Goal: Task Accomplishment & Management: Manage account settings

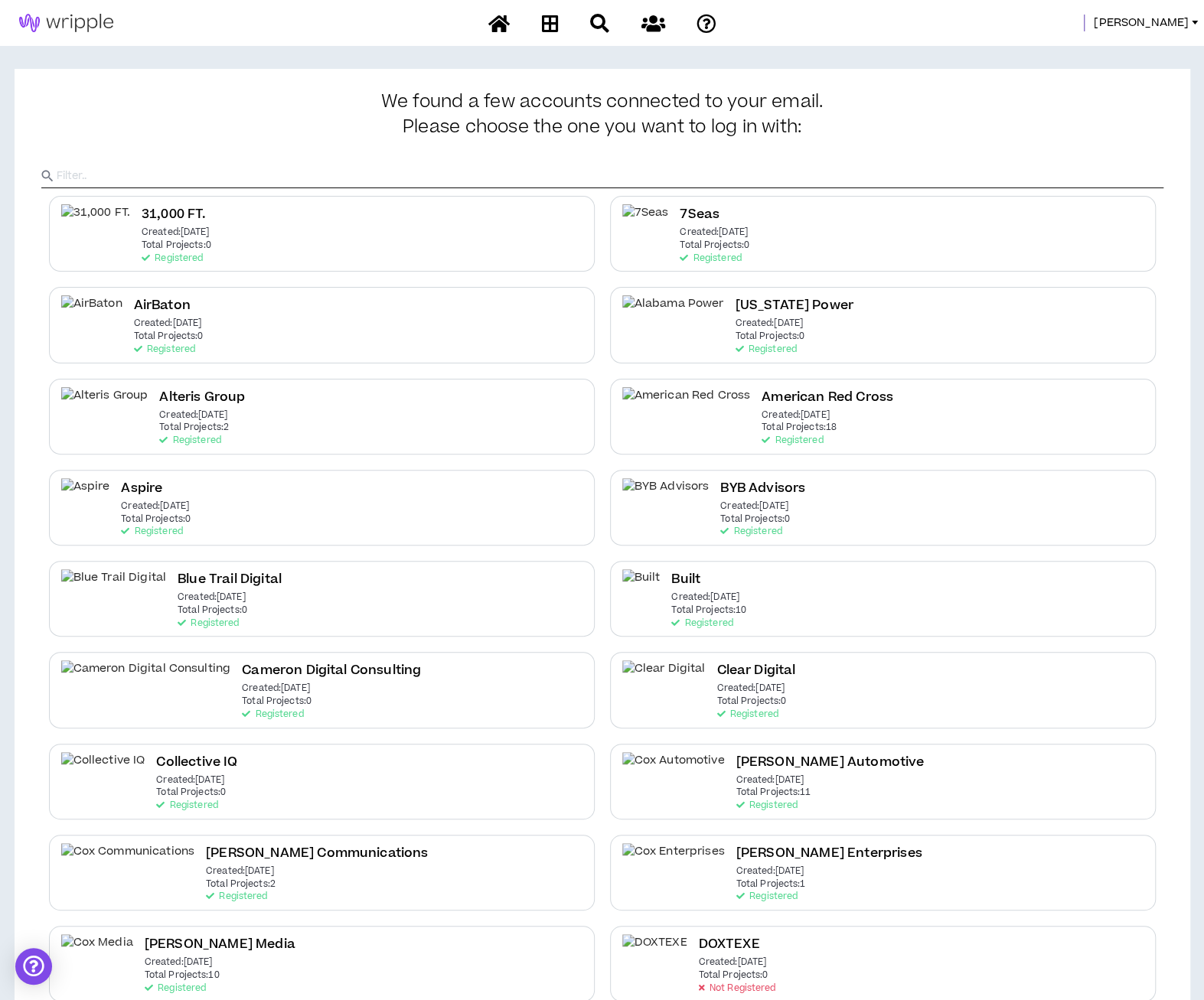
click at [436, 170] on input "text" at bounding box center [610, 176] width 1107 height 23
click at [372, 176] on input "text" at bounding box center [610, 176] width 1107 height 23
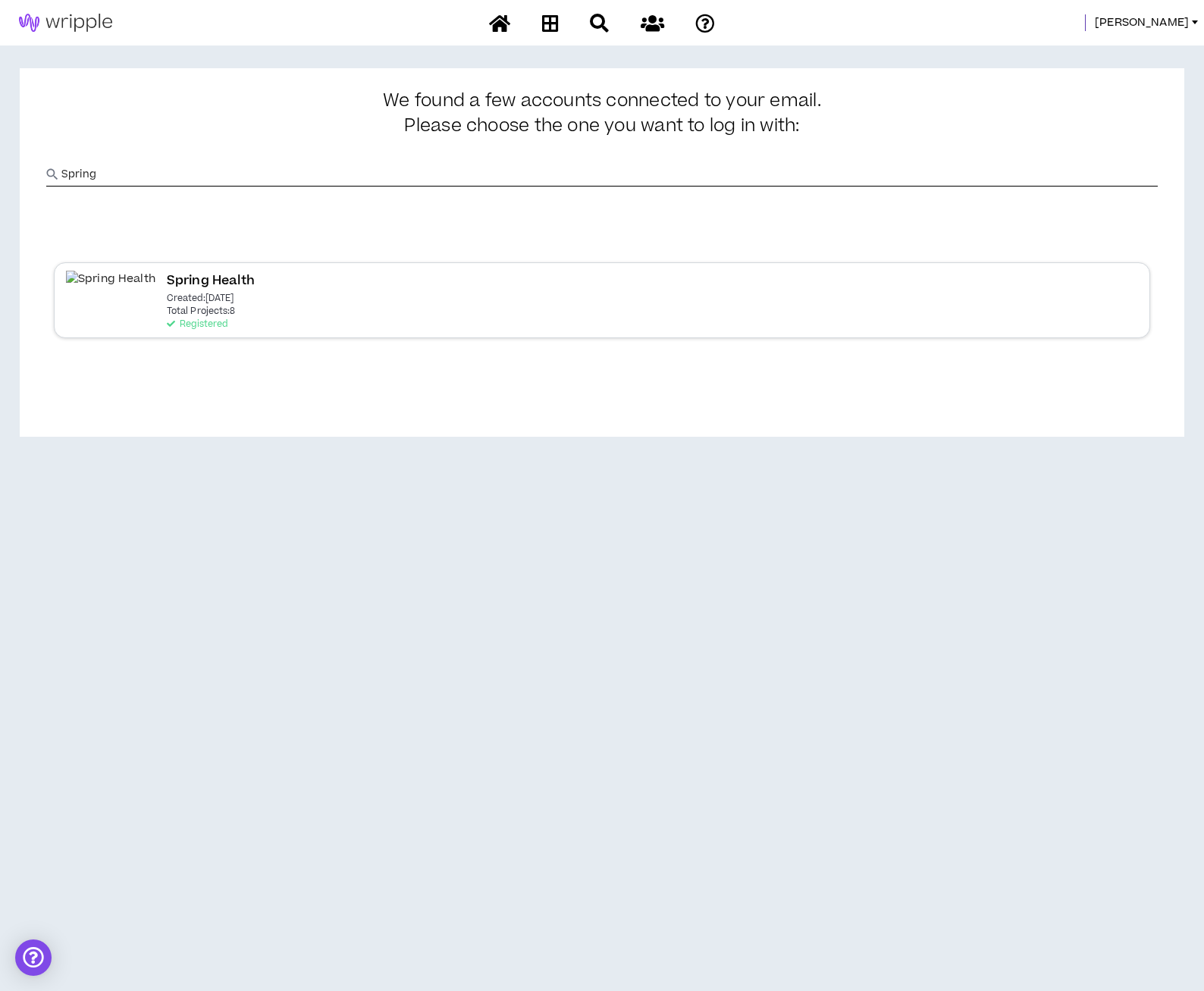
type input "Spring"
click at [345, 290] on div "Spring Health Created: [DATE] Total Projects: 8 Registered" at bounding box center [602, 300] width 1096 height 75
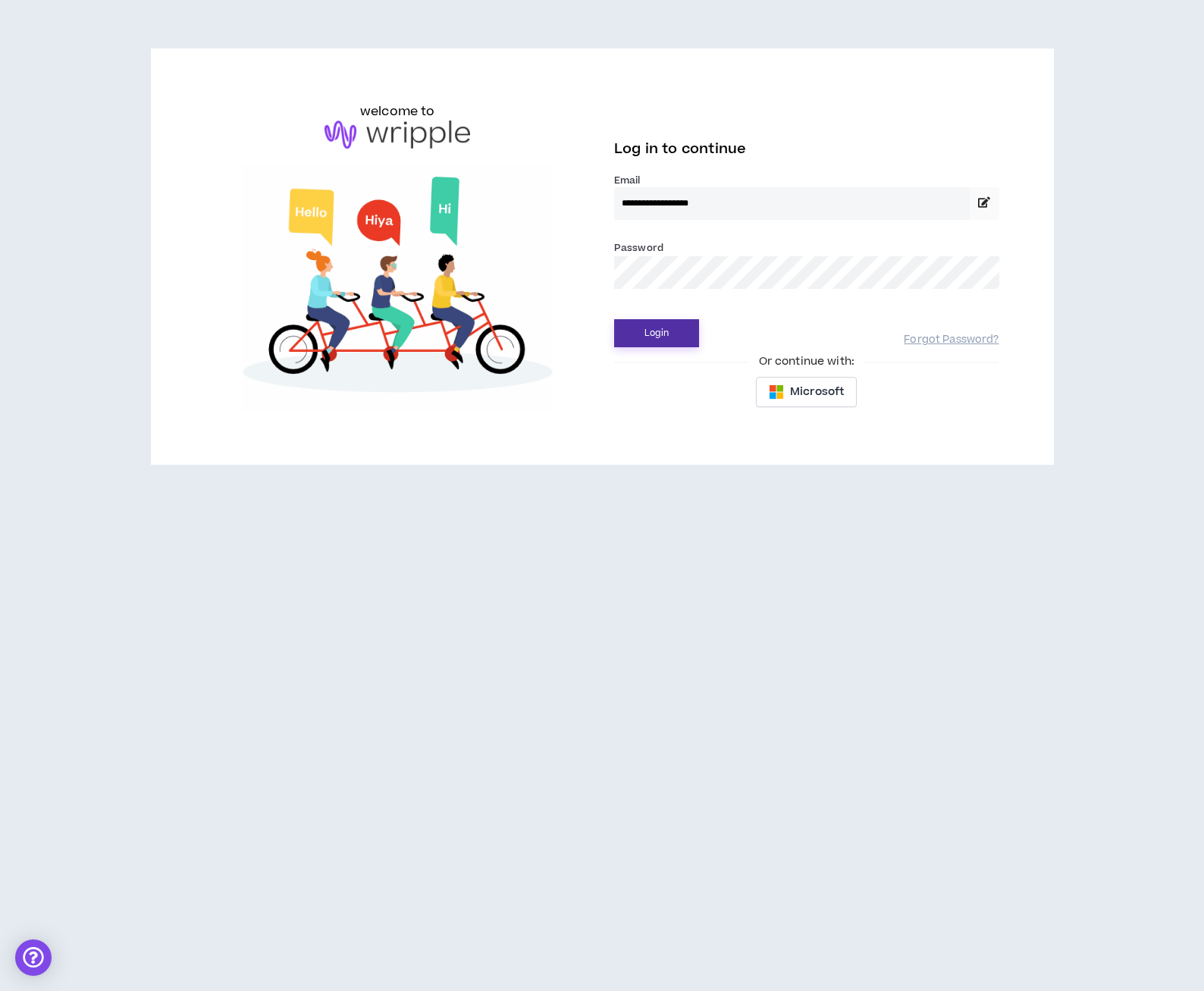
click at [649, 335] on button "Login" at bounding box center [656, 333] width 85 height 28
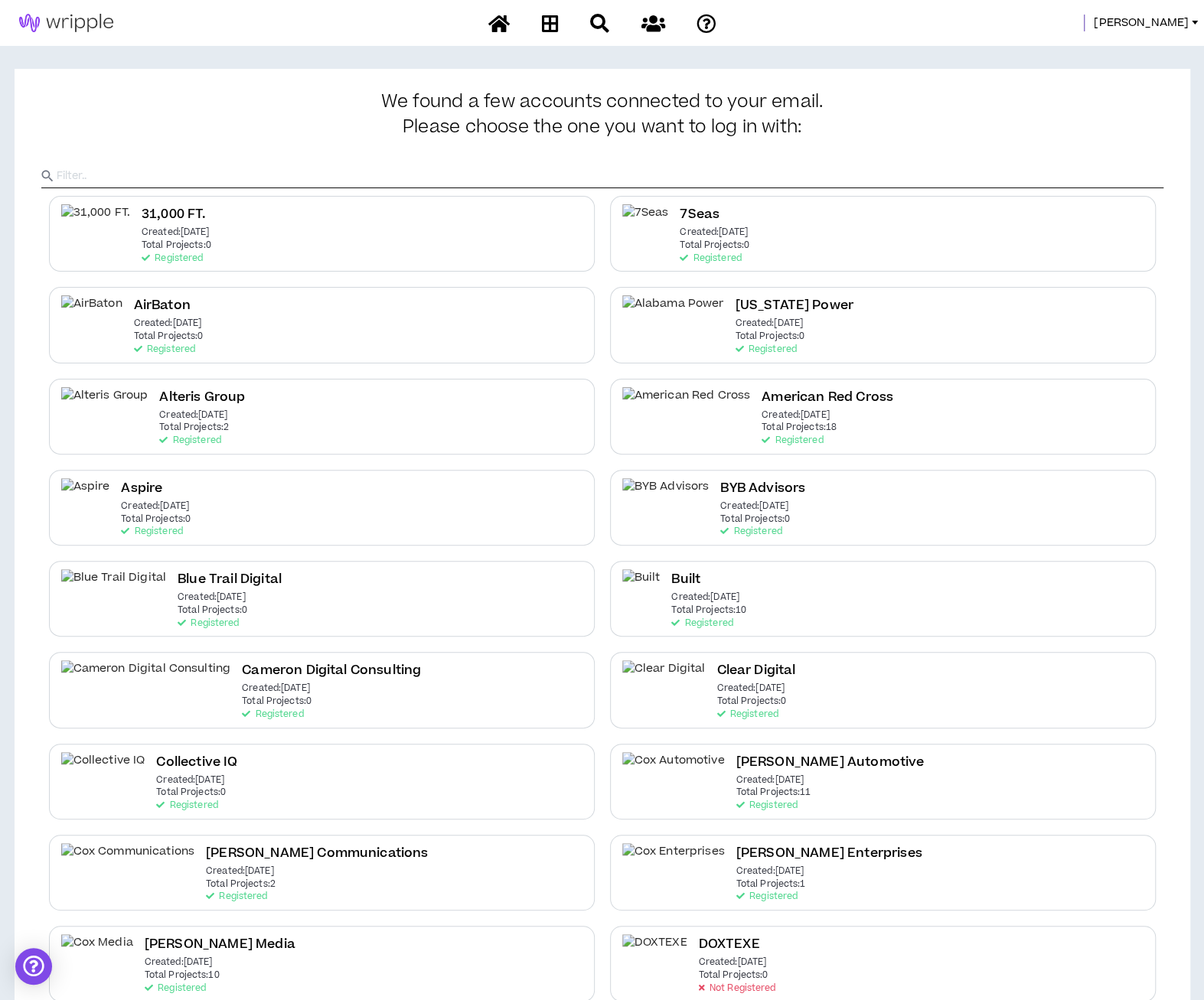
click at [932, 181] on input "text" at bounding box center [610, 176] width 1107 height 23
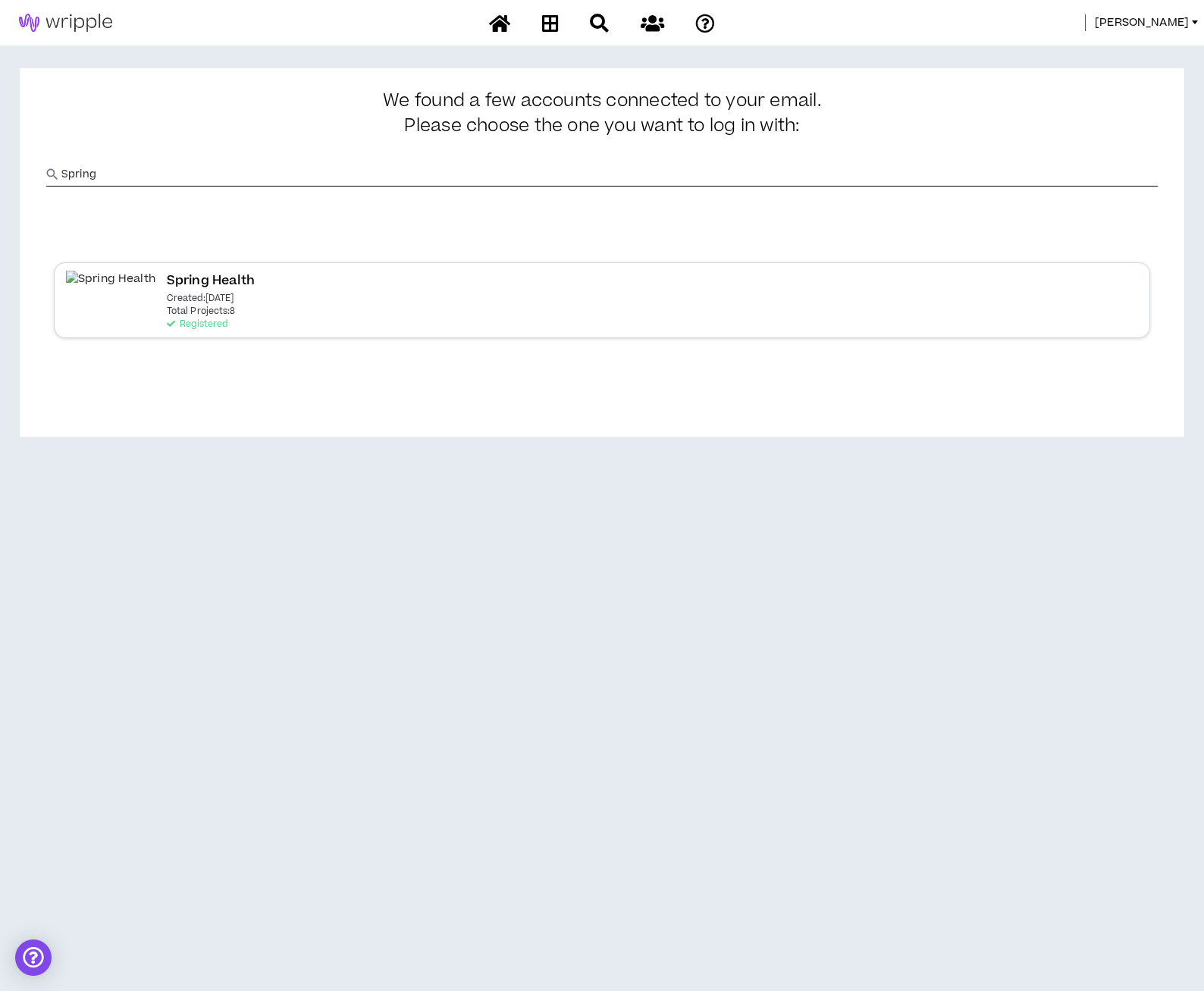
type input "Spring"
click at [631, 304] on div "Spring Health Created: [DATE] Total Projects: 8 Registered" at bounding box center [602, 300] width 1096 height 75
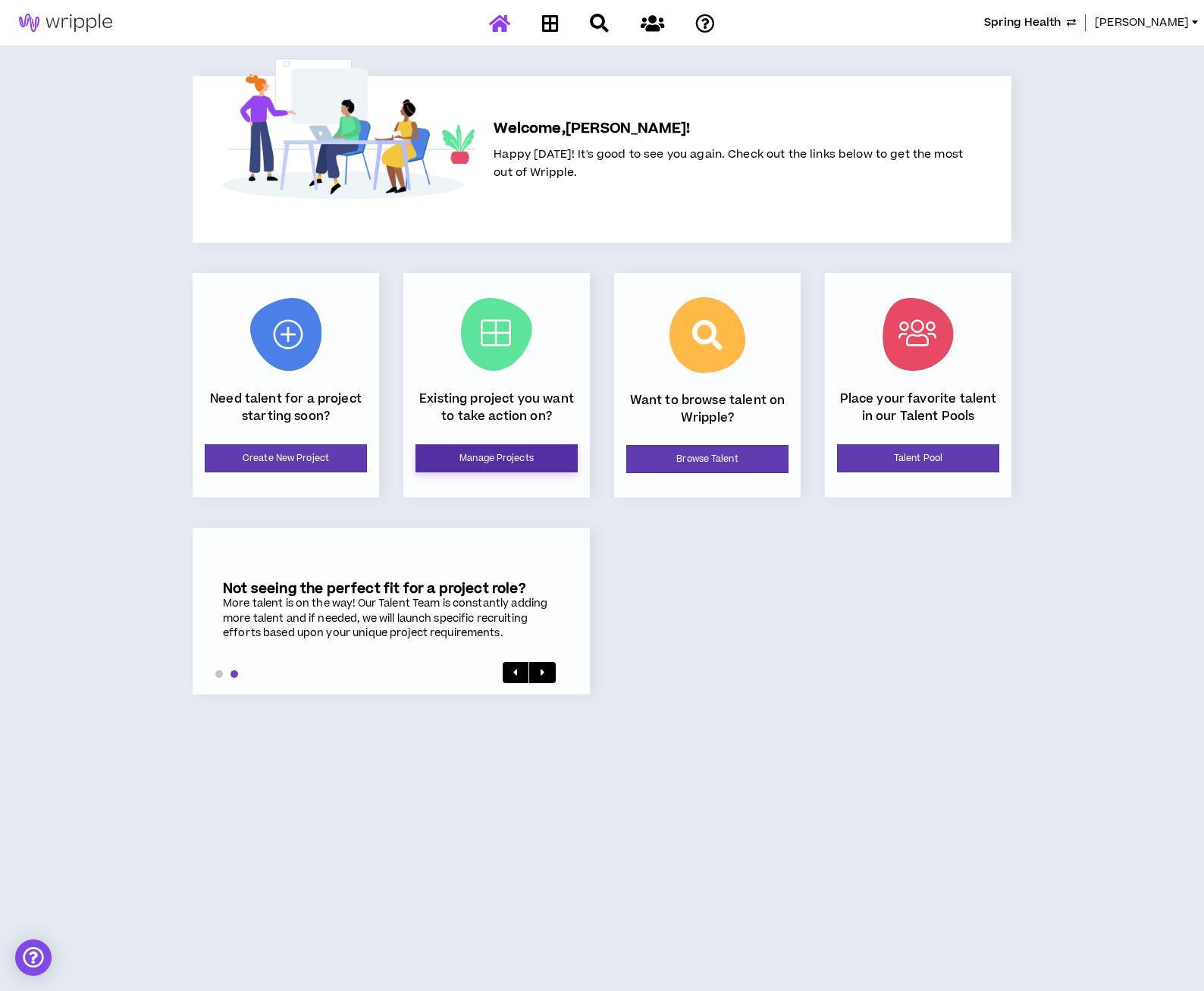
click at [499, 455] on link "Manage Projects" at bounding box center [496, 458] width 162 height 28
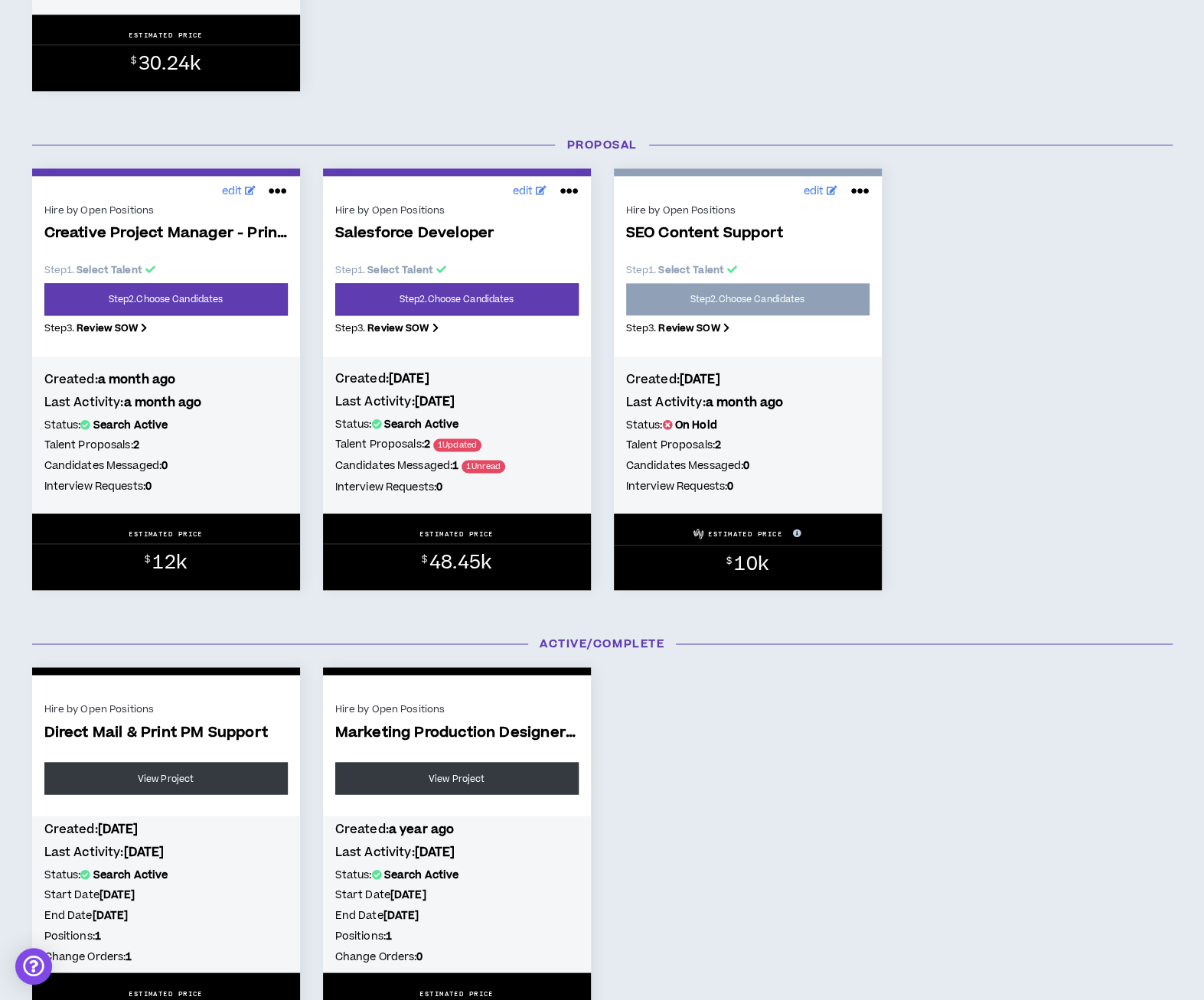
scroll to position [1092, 0]
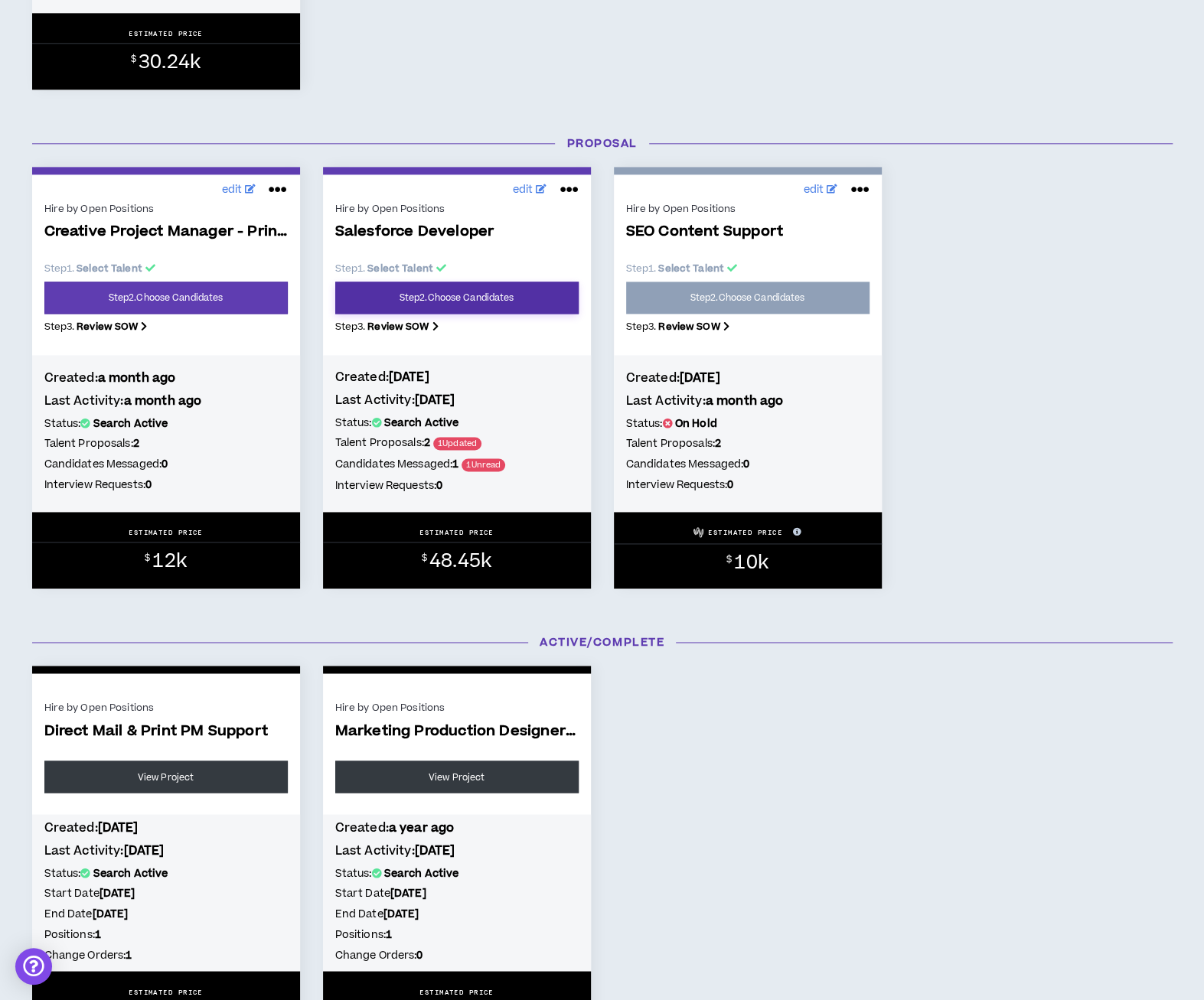
click at [470, 306] on link "Step 2 . Choose Candidates" at bounding box center [457, 298] width 243 height 32
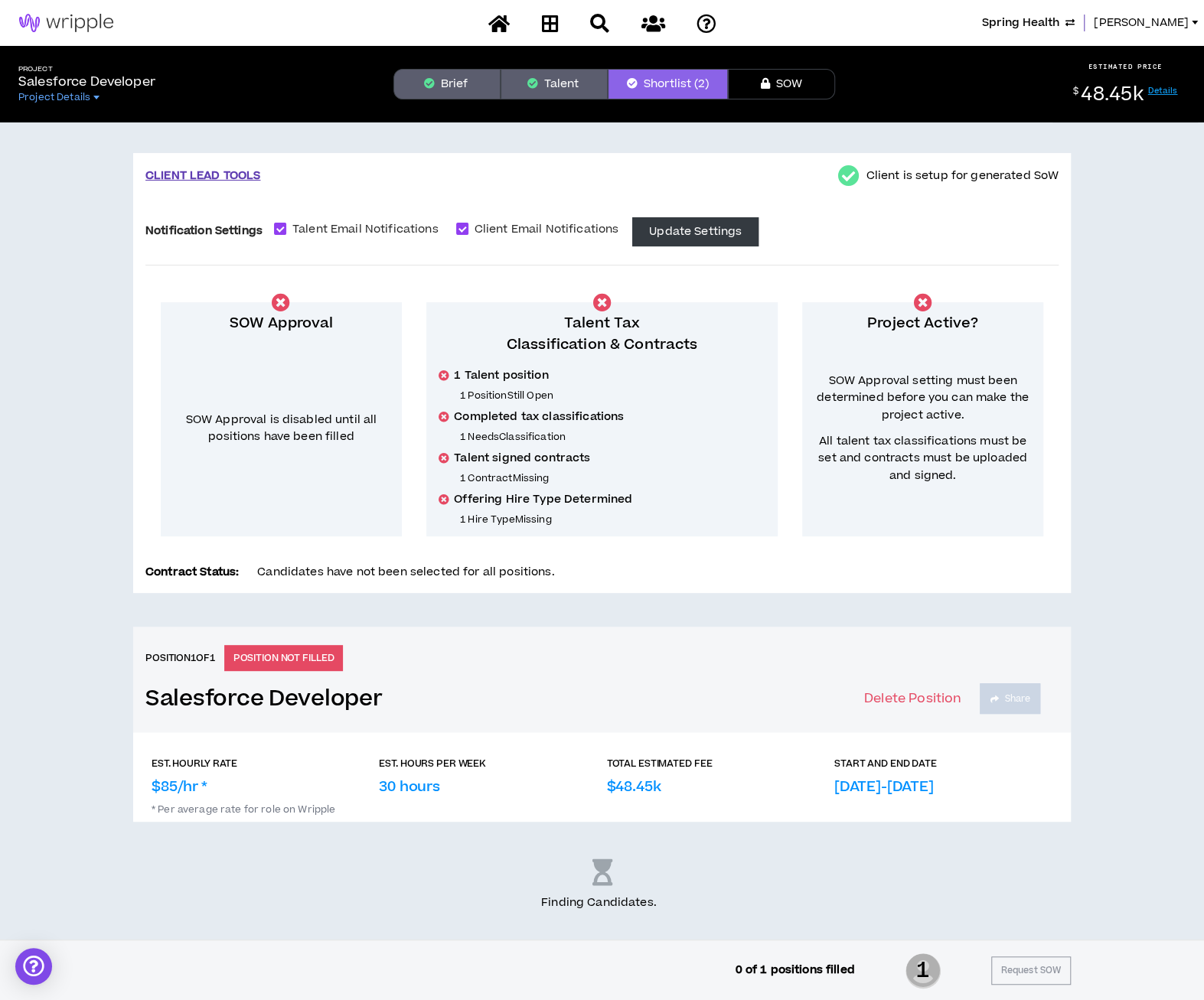
click at [463, 89] on button "Brief" at bounding box center [447, 84] width 107 height 31
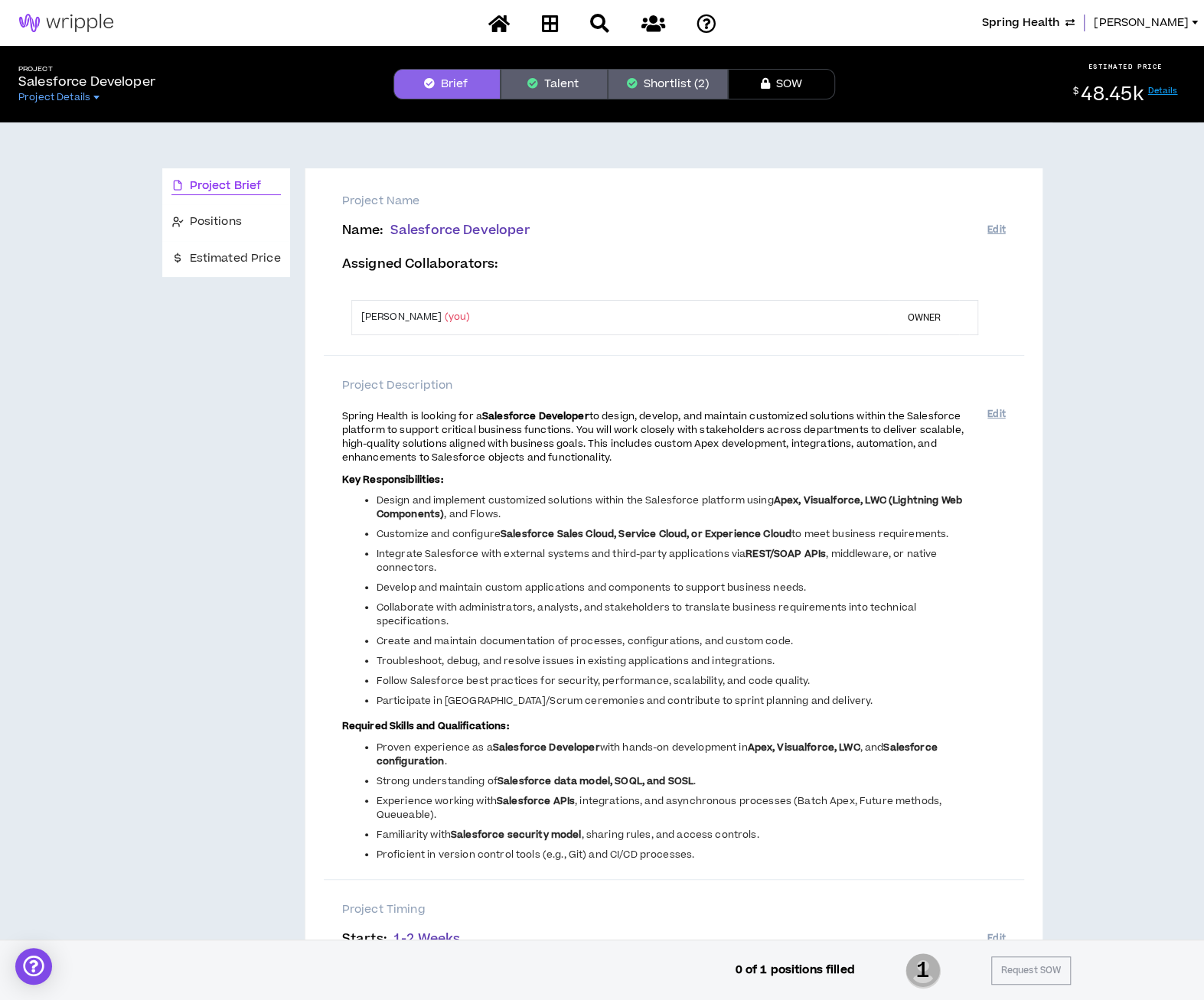
click at [643, 82] on button "Shortlist (2)" at bounding box center [667, 84] width 120 height 31
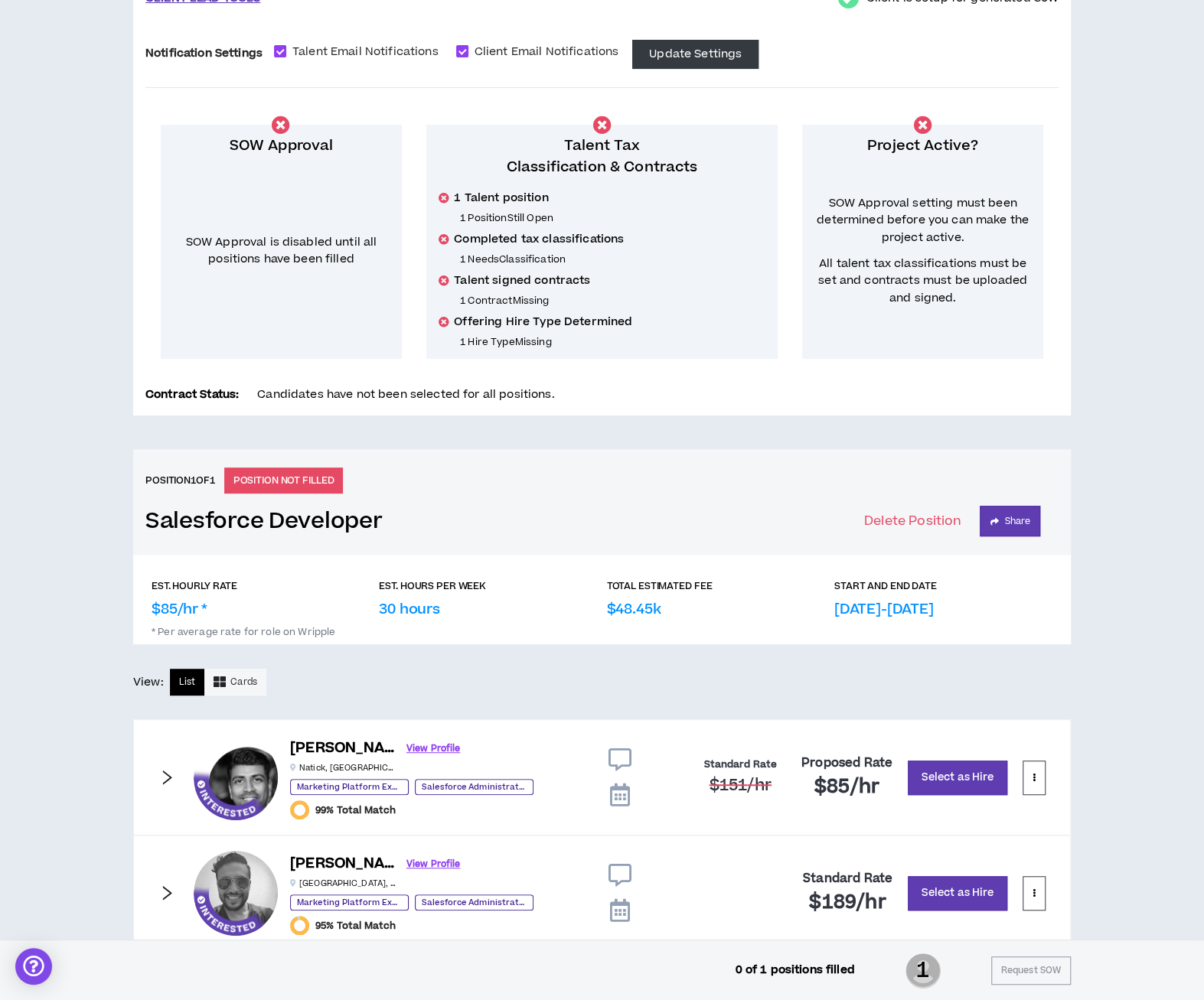
scroll to position [217, 0]
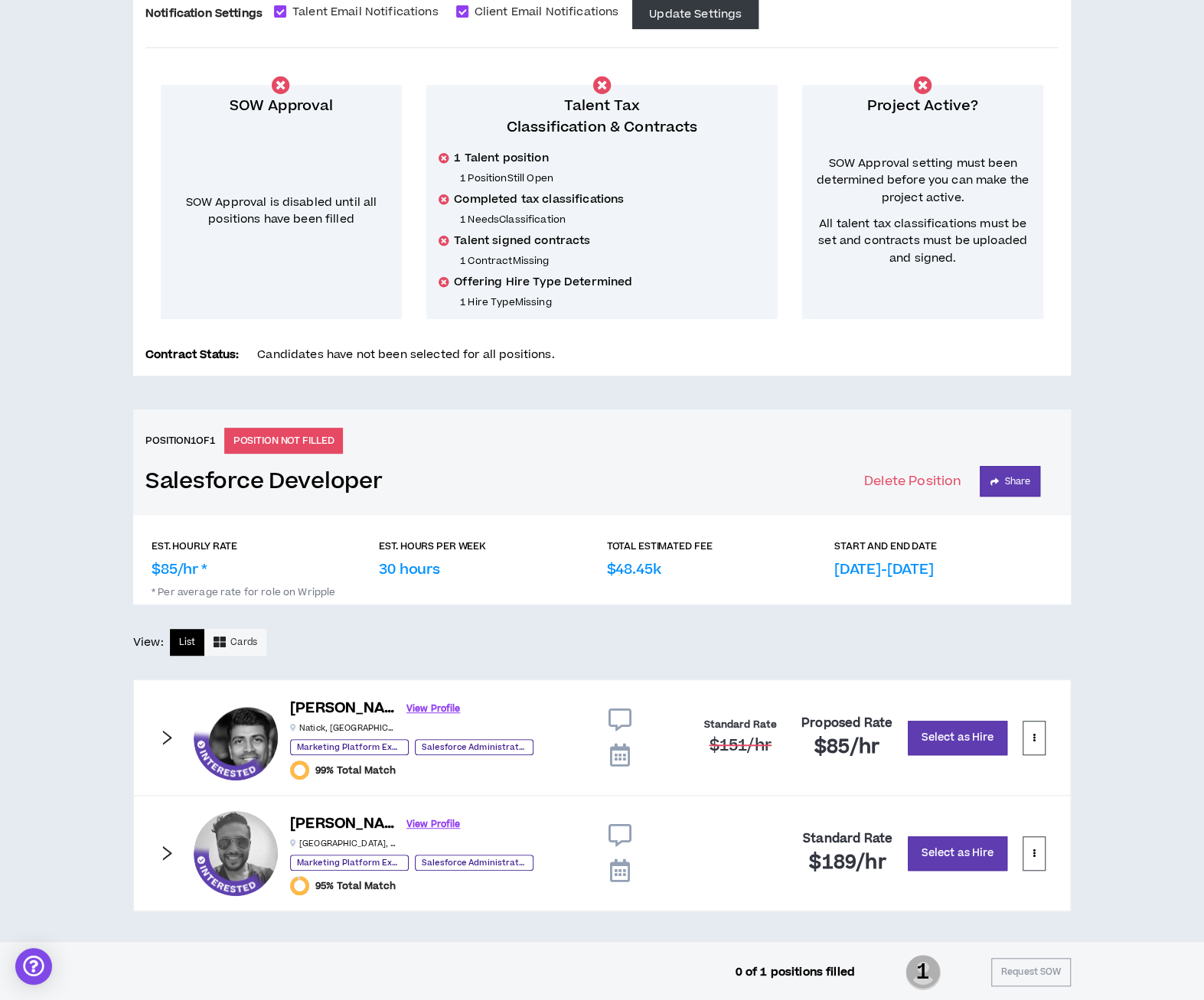
click at [170, 739] on icon "right" at bounding box center [167, 737] width 17 height 17
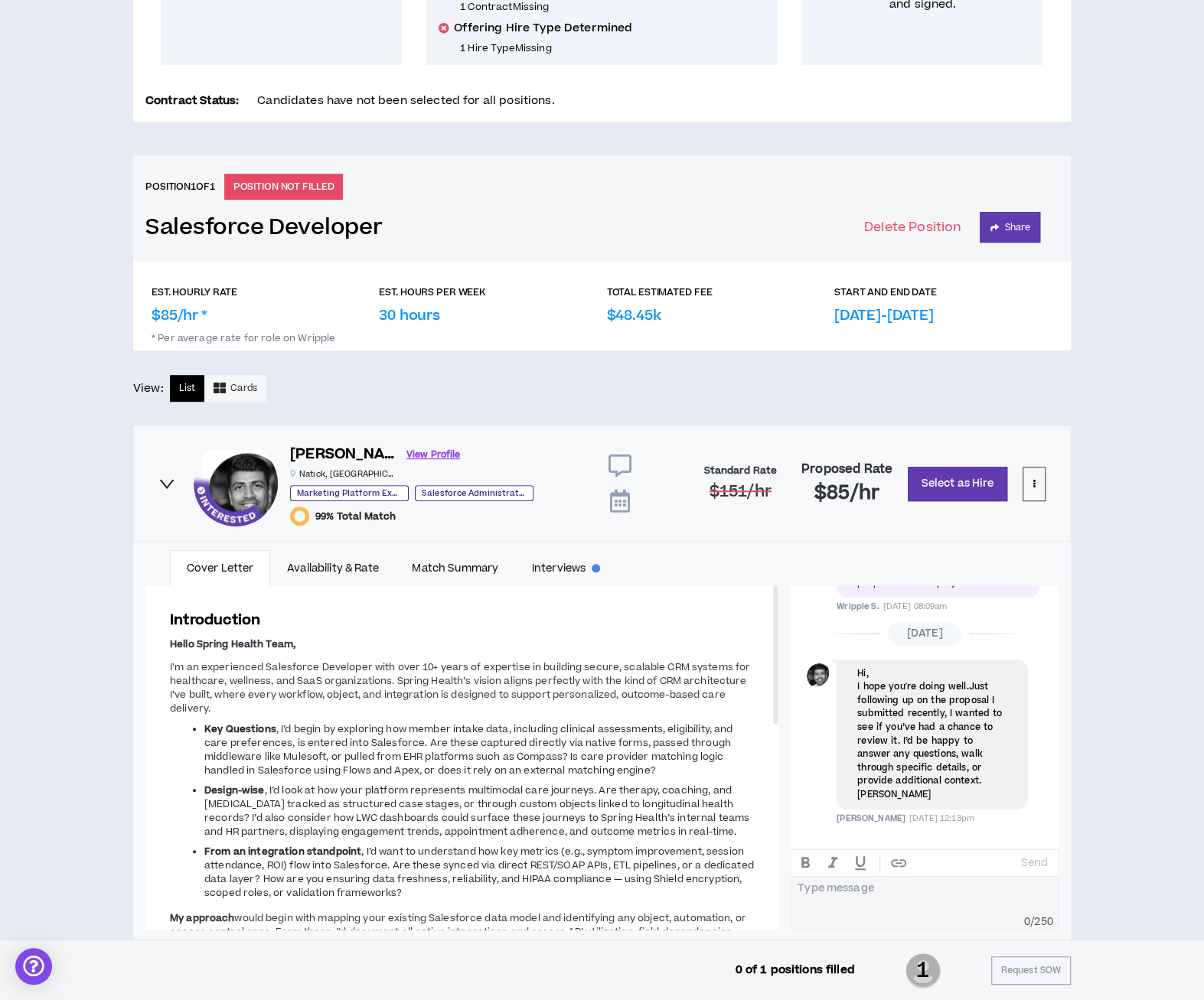
scroll to position [614, 0]
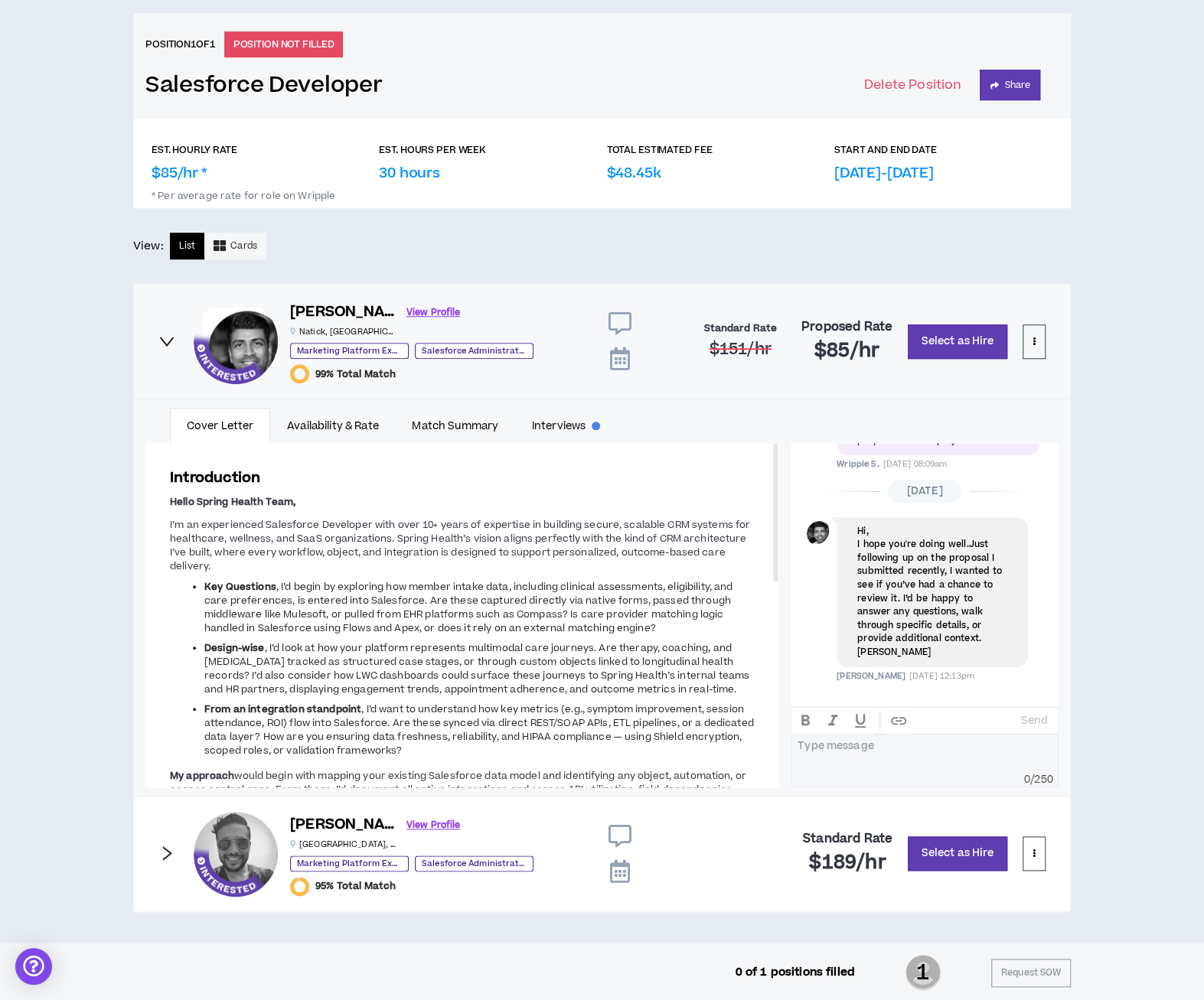
click at [851, 765] on div "Send Type message 0 / 250" at bounding box center [924, 747] width 268 height 80
click at [406, 315] on link "View Profile" at bounding box center [433, 313] width 53 height 27
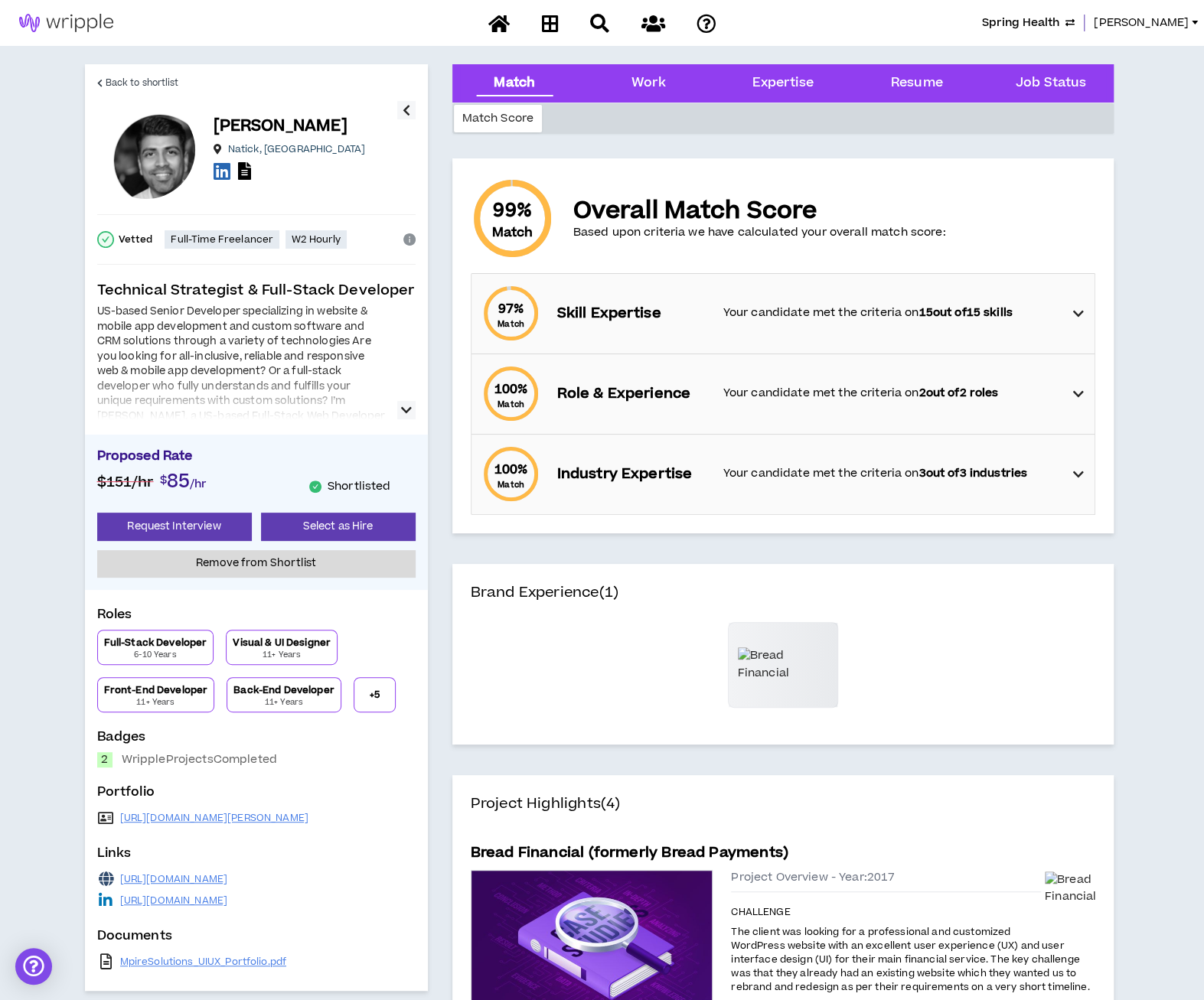
click at [380, 701] on button "+ 5" at bounding box center [374, 695] width 42 height 35
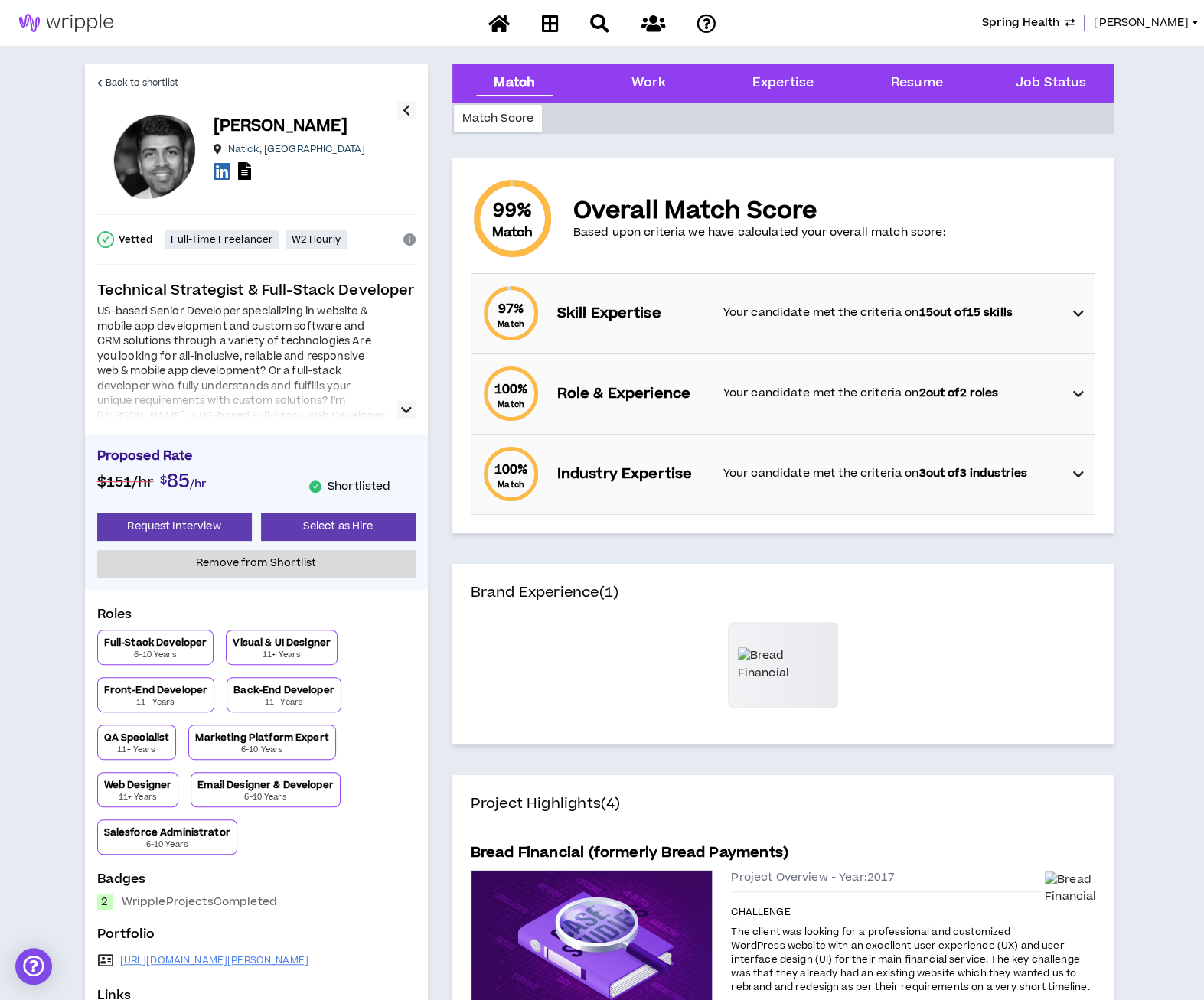
click at [397, 713] on div "Full-Stack Developer 6-10 Years Visual & UI Designer 11+ Years Front-End Develo…" at bounding box center [256, 742] width 318 height 225
click at [124, 84] on span "Back to shortlist" at bounding box center [142, 83] width 74 height 14
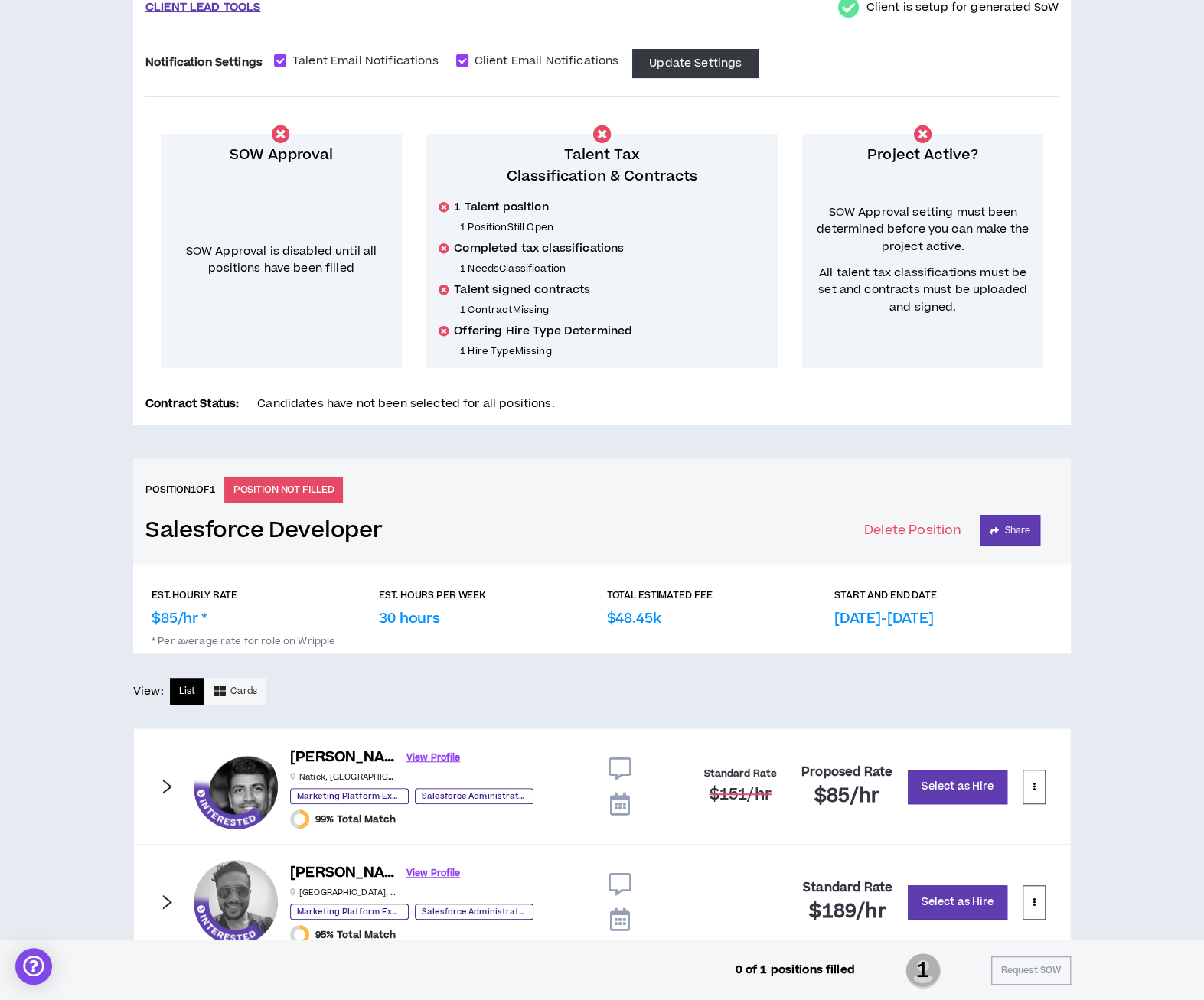
scroll to position [217, 0]
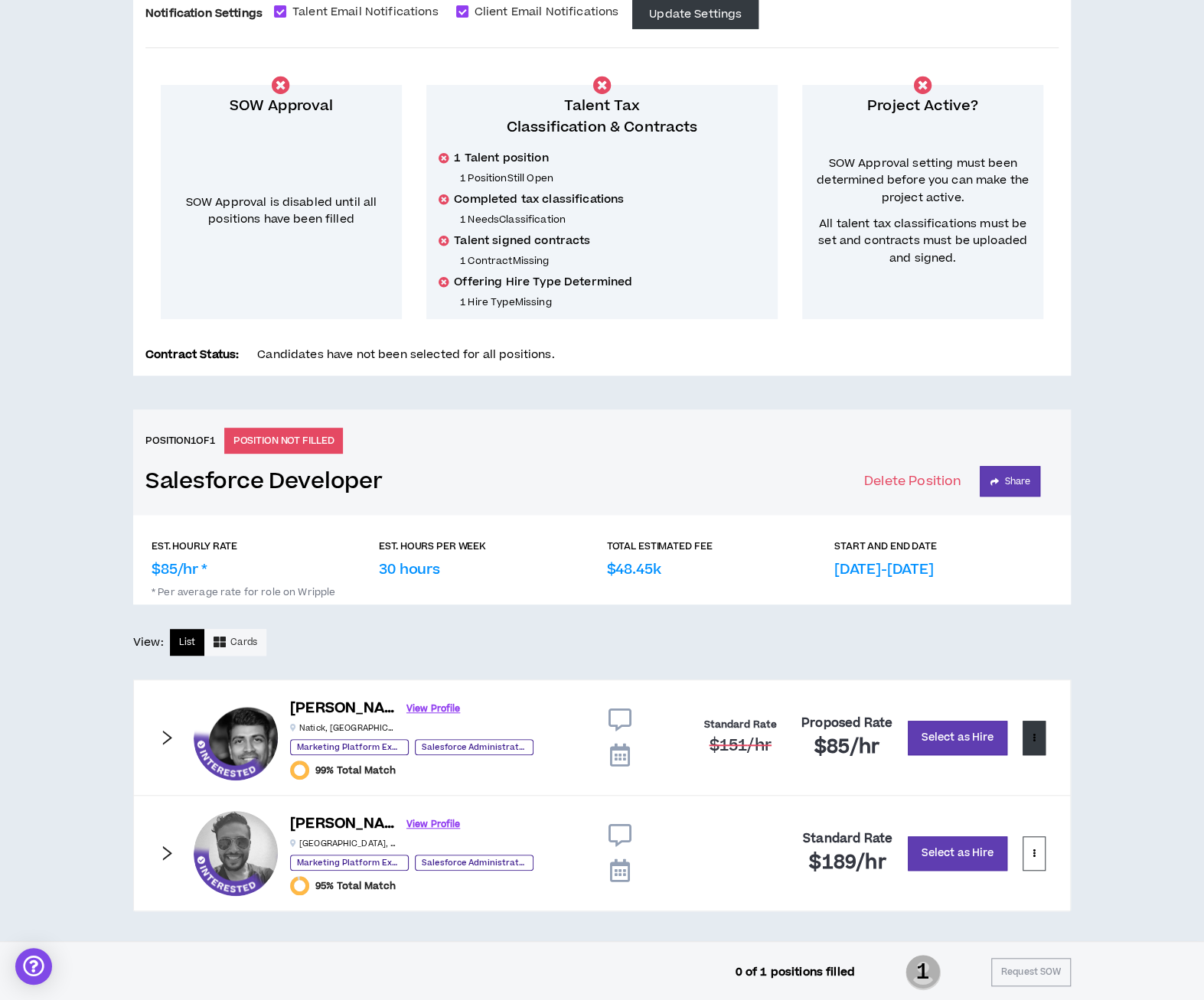
click at [1030, 732] on button at bounding box center [1034, 738] width 23 height 34
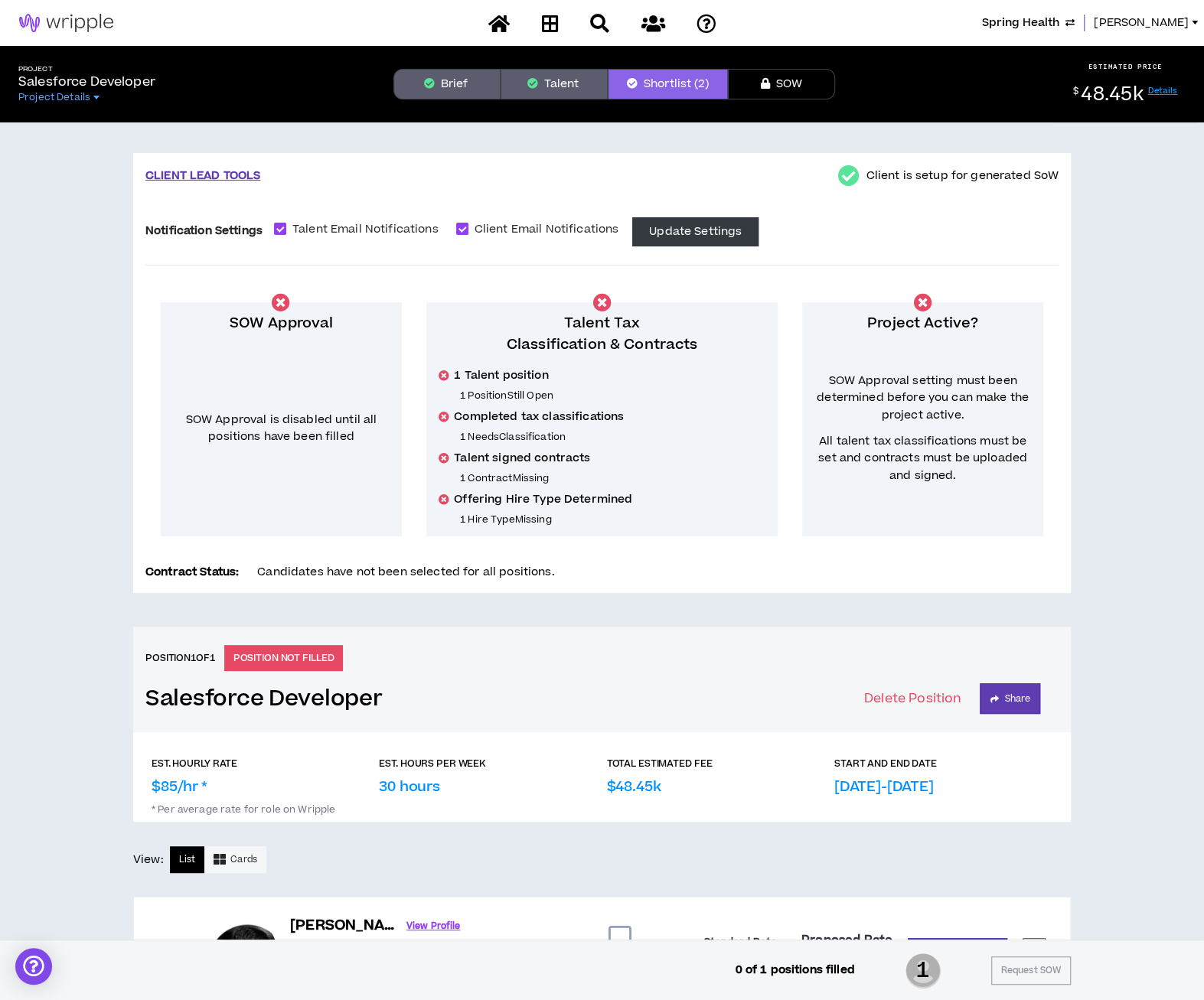
click at [551, 72] on button "Talent" at bounding box center [554, 84] width 107 height 31
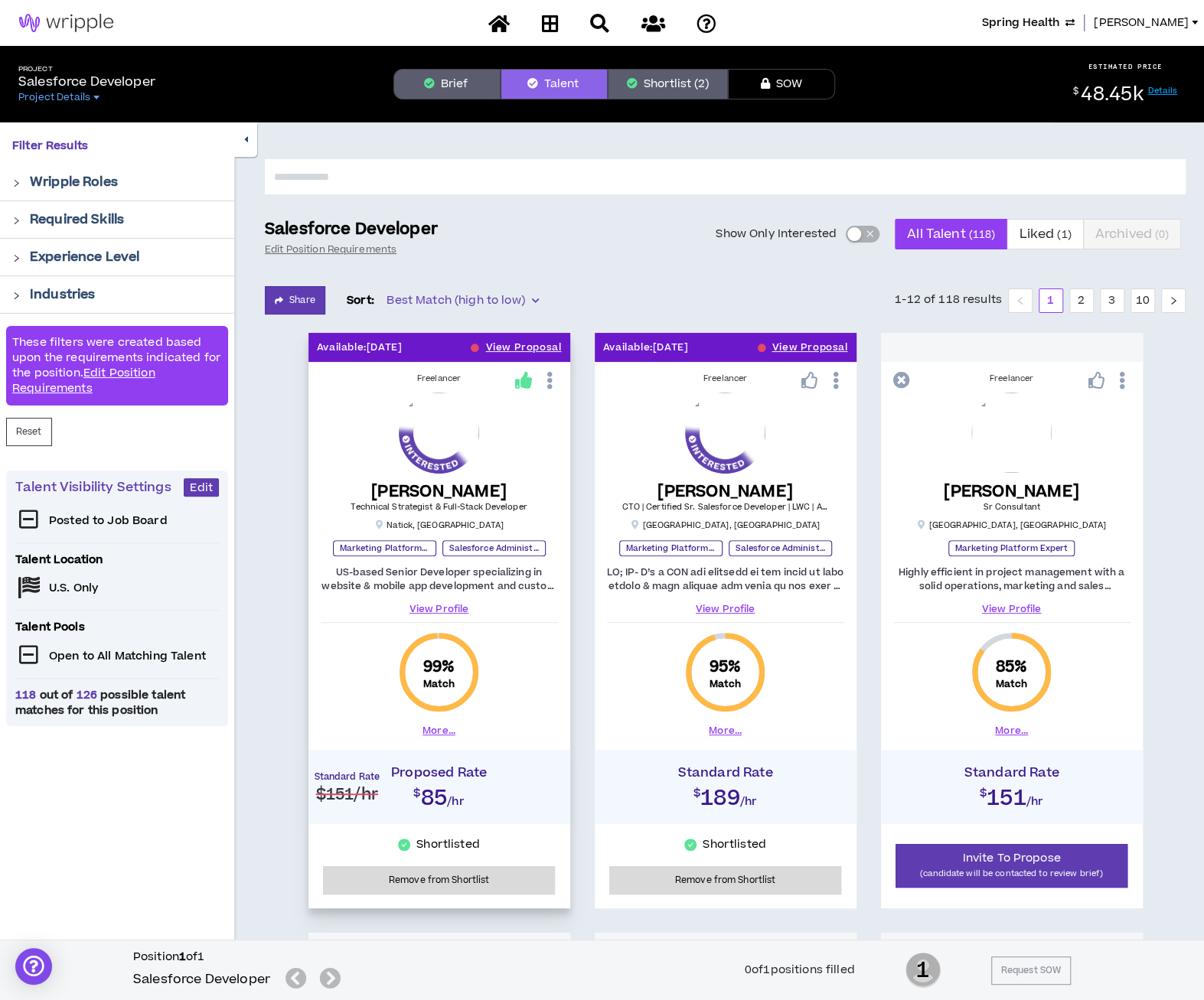
click at [553, 374] on icon at bounding box center [550, 381] width 16 height 27
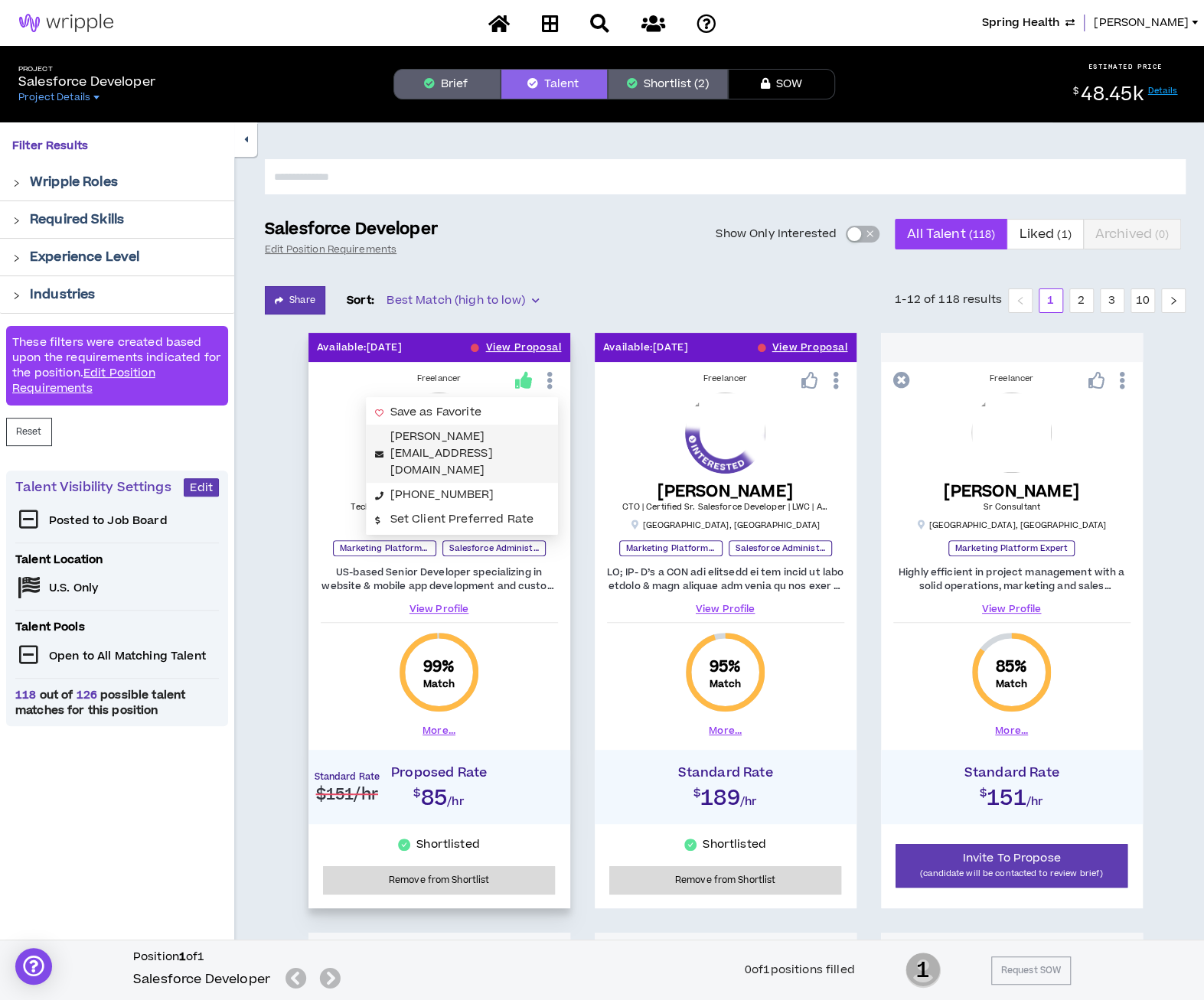
click at [493, 432] on link "[PERSON_NAME][EMAIL_ADDRESS][DOMAIN_NAME]" at bounding box center [442, 453] width 103 height 50
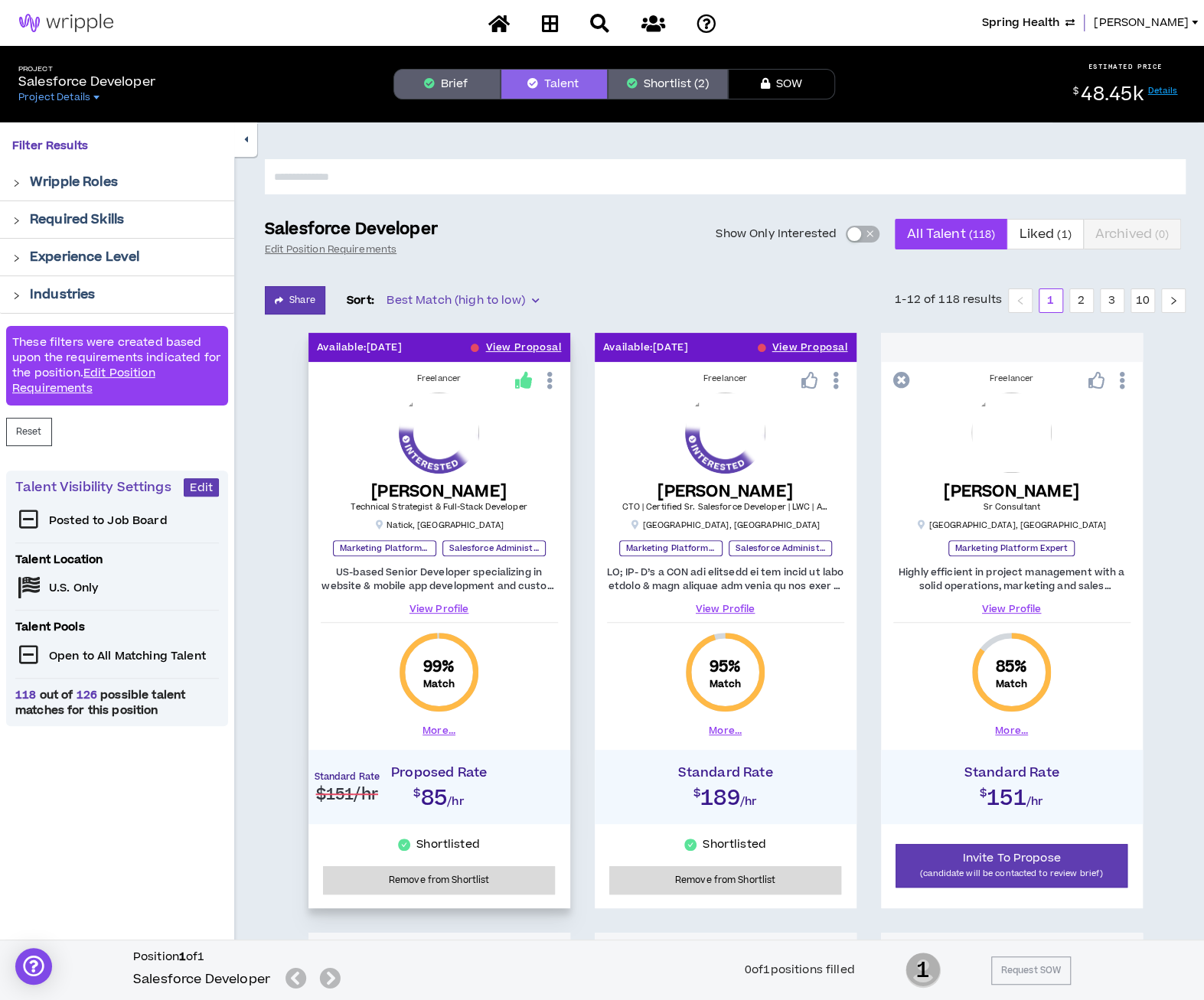
click at [447, 604] on link "View Profile" at bounding box center [439, 608] width 237 height 14
